Goal: Transaction & Acquisition: Purchase product/service

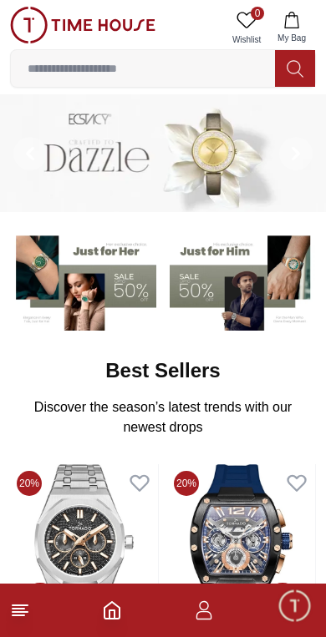
click at [205, 612] on icon "button" at bounding box center [204, 615] width 16 height 8
click at [26, 607] on icon at bounding box center [20, 611] width 20 height 20
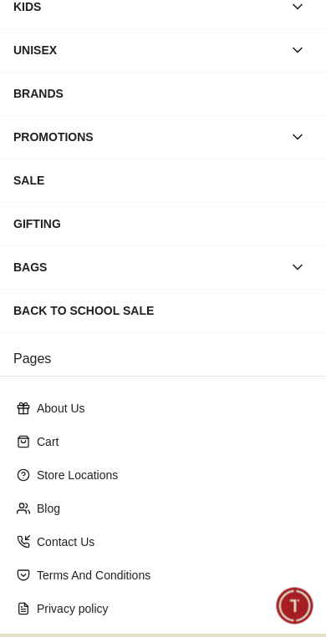
scroll to position [133, 0]
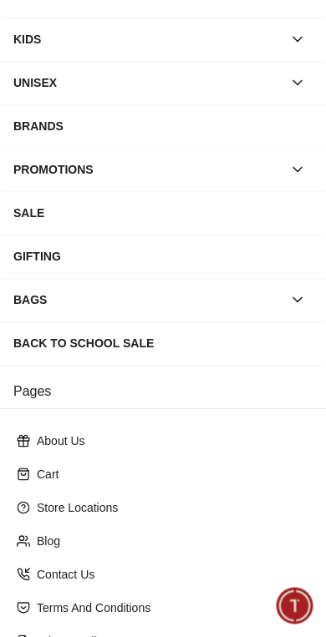
click at [205, 213] on div "SALE" at bounding box center [162, 213] width 299 height 30
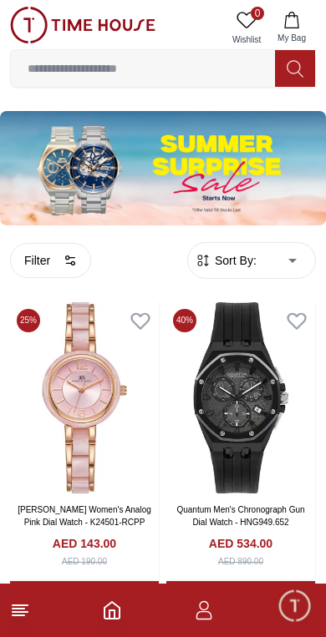
click at [12, 619] on icon at bounding box center [20, 611] width 20 height 20
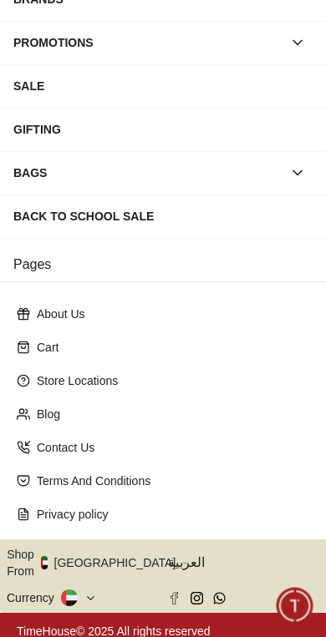
scroll to position [259, 0]
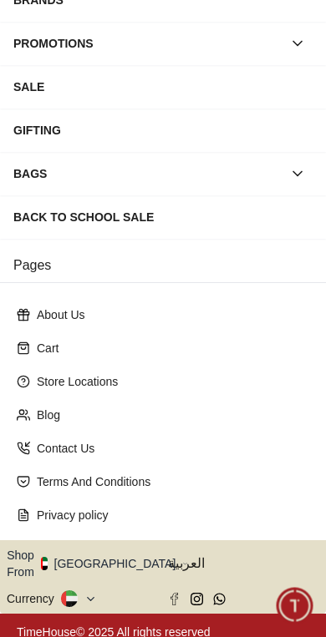
click at [119, 564] on button "Shop From [GEOGRAPHIC_DATA]" at bounding box center [97, 563] width 181 height 33
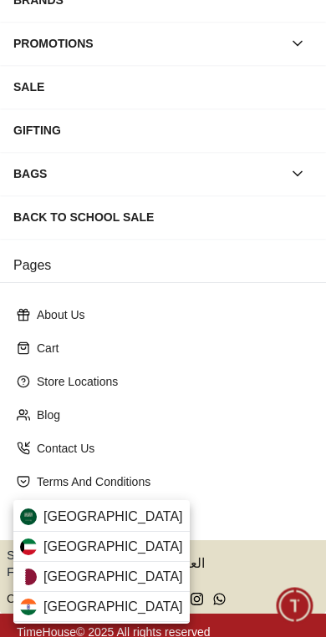
click at [115, 515] on span "[GEOGRAPHIC_DATA]" at bounding box center [113, 517] width 140 height 20
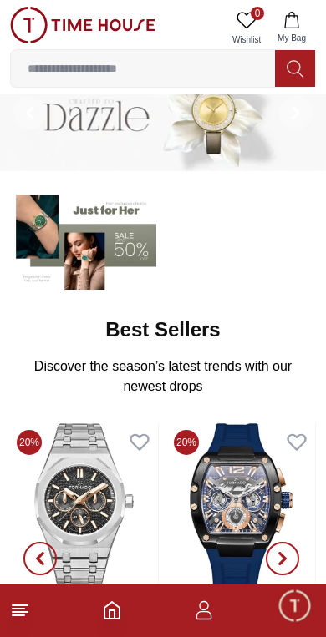
scroll to position [38, 0]
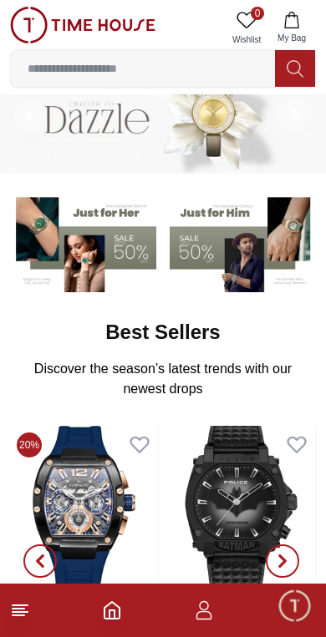
click at [250, 237] on img at bounding box center [243, 242] width 146 height 102
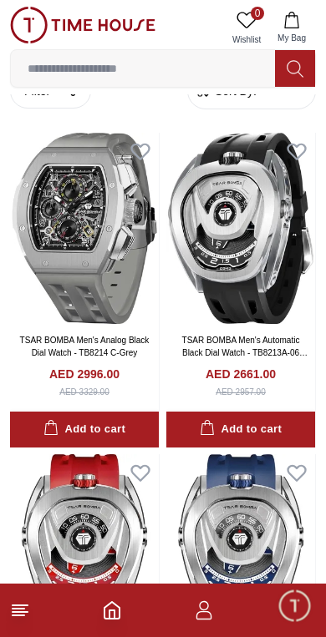
click at [17, 619] on icon at bounding box center [20, 611] width 20 height 20
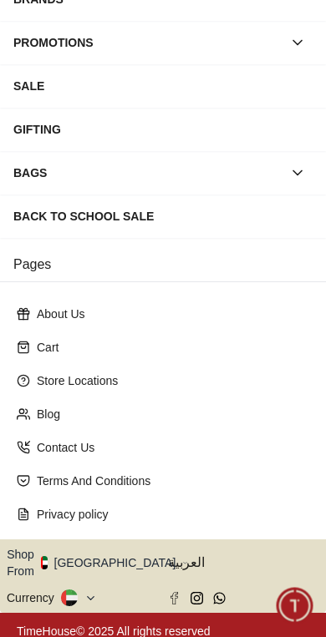
scroll to position [259, 0]
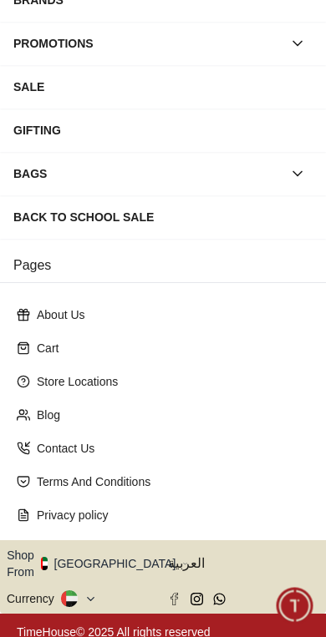
click at [116, 559] on button "Shop From UAE" at bounding box center [97, 563] width 181 height 33
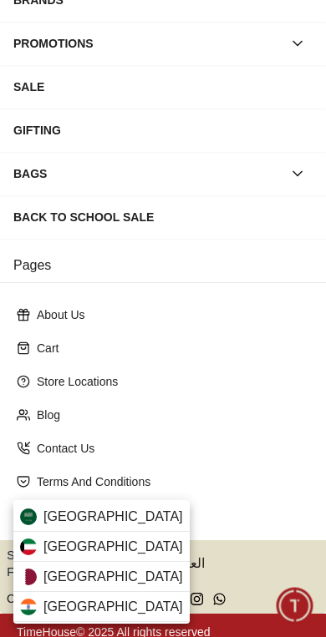
click at [124, 514] on div "Saudi Arabia" at bounding box center [101, 517] width 176 height 30
